Goal: Information Seeking & Learning: Learn about a topic

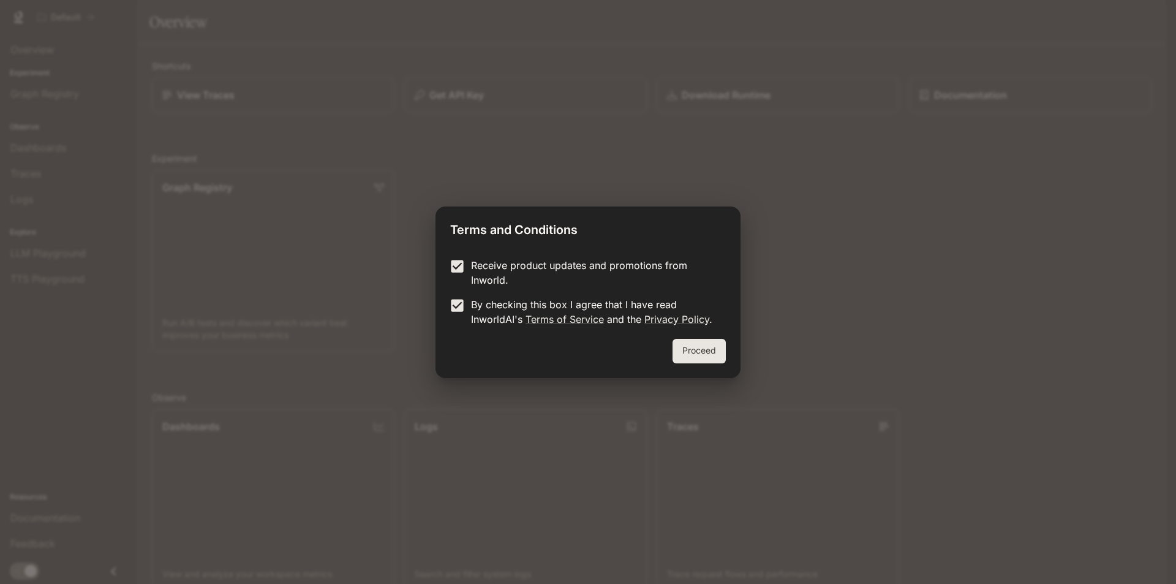
click at [682, 350] on button "Proceed" at bounding box center [699, 351] width 53 height 25
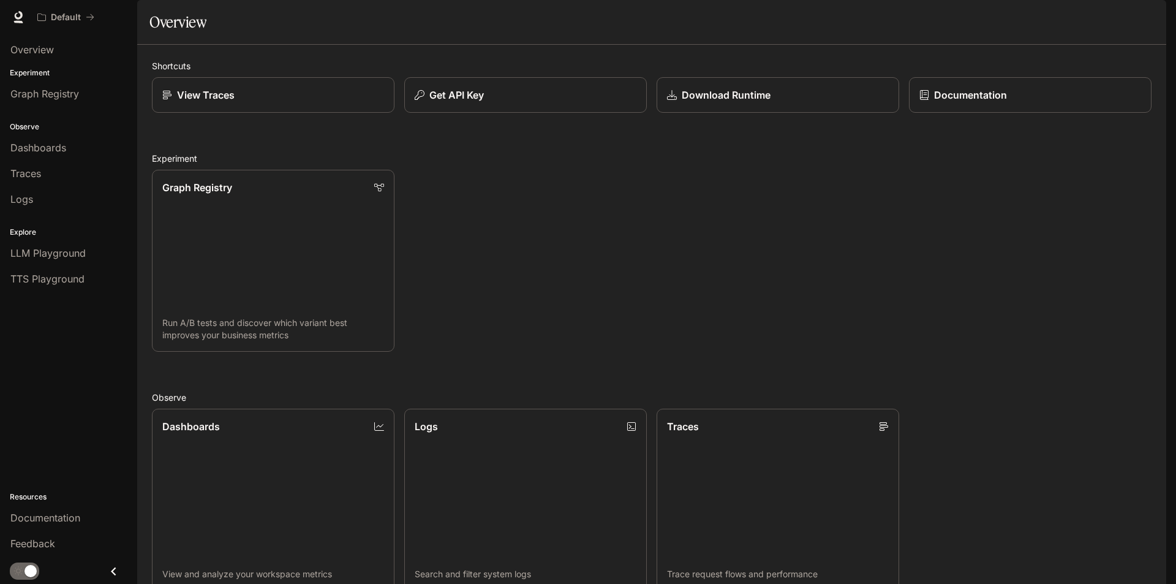
click at [1067, 12] on span "Documentation" at bounding box center [1092, 17] width 61 height 15
